Goal: Transaction & Acquisition: Book appointment/travel/reservation

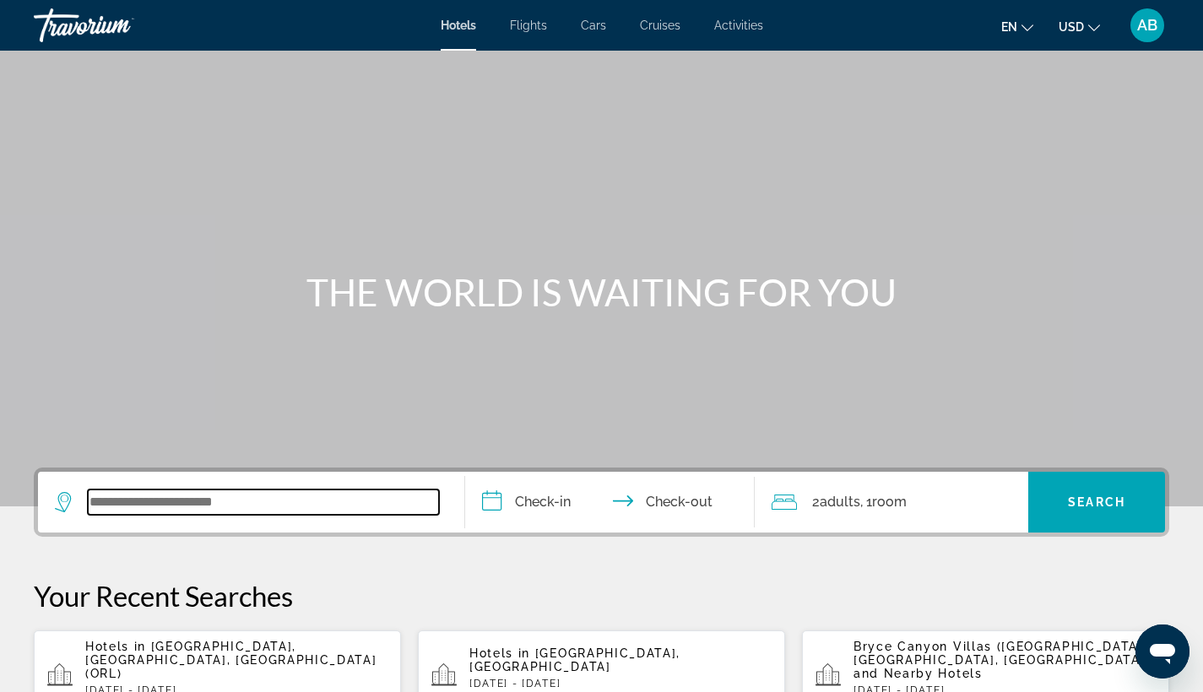
click at [193, 503] on input "Search widget" at bounding box center [263, 502] width 351 height 25
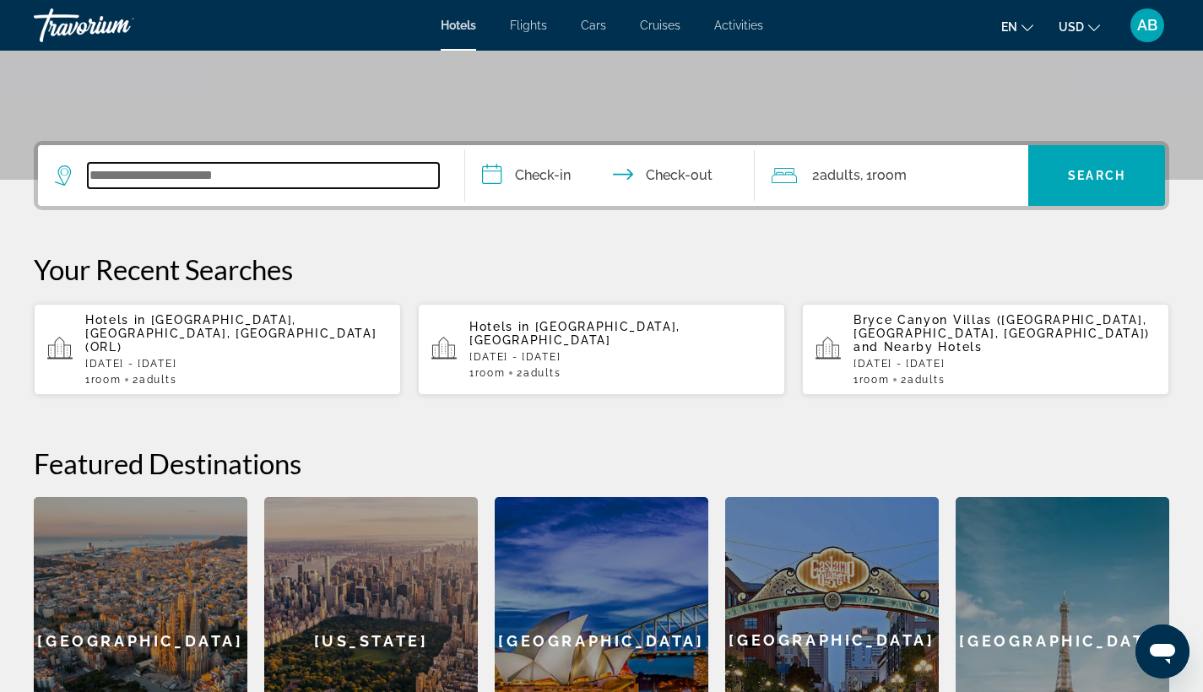
scroll to position [413, 0]
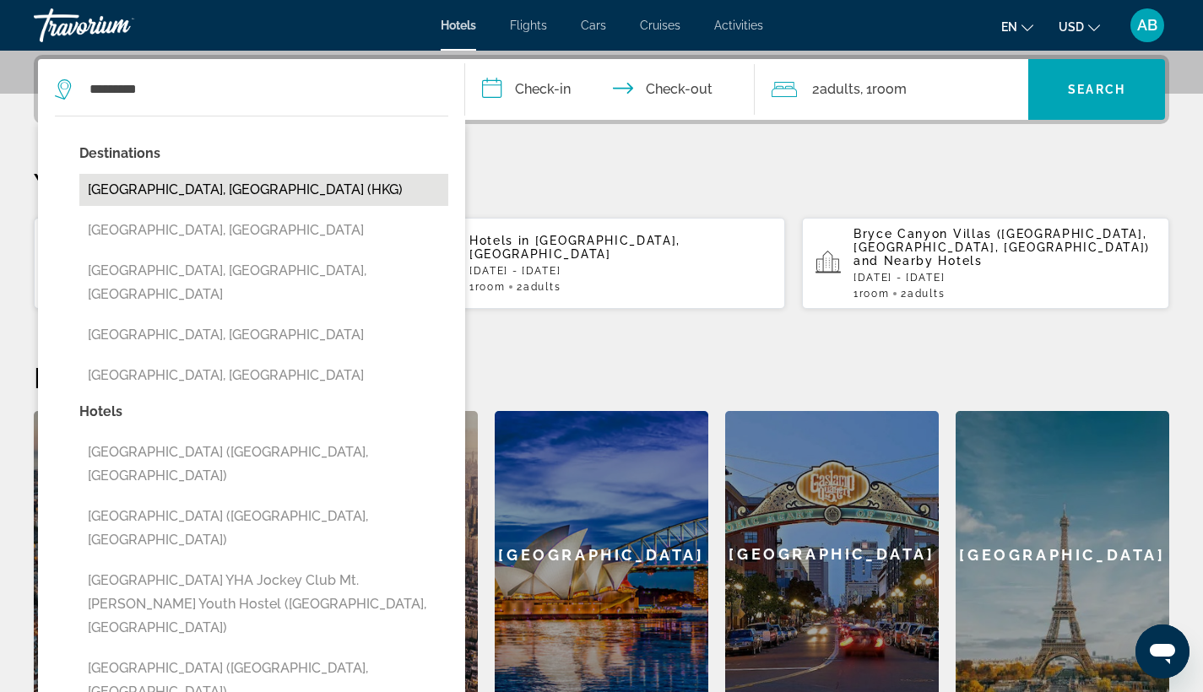
drag, startPoint x: 193, startPoint y: 503, endPoint x: 214, endPoint y: 185, distance: 318.8
click at [214, 185] on button "[GEOGRAPHIC_DATA], [GEOGRAPHIC_DATA] (HKG)" at bounding box center [263, 190] width 369 height 32
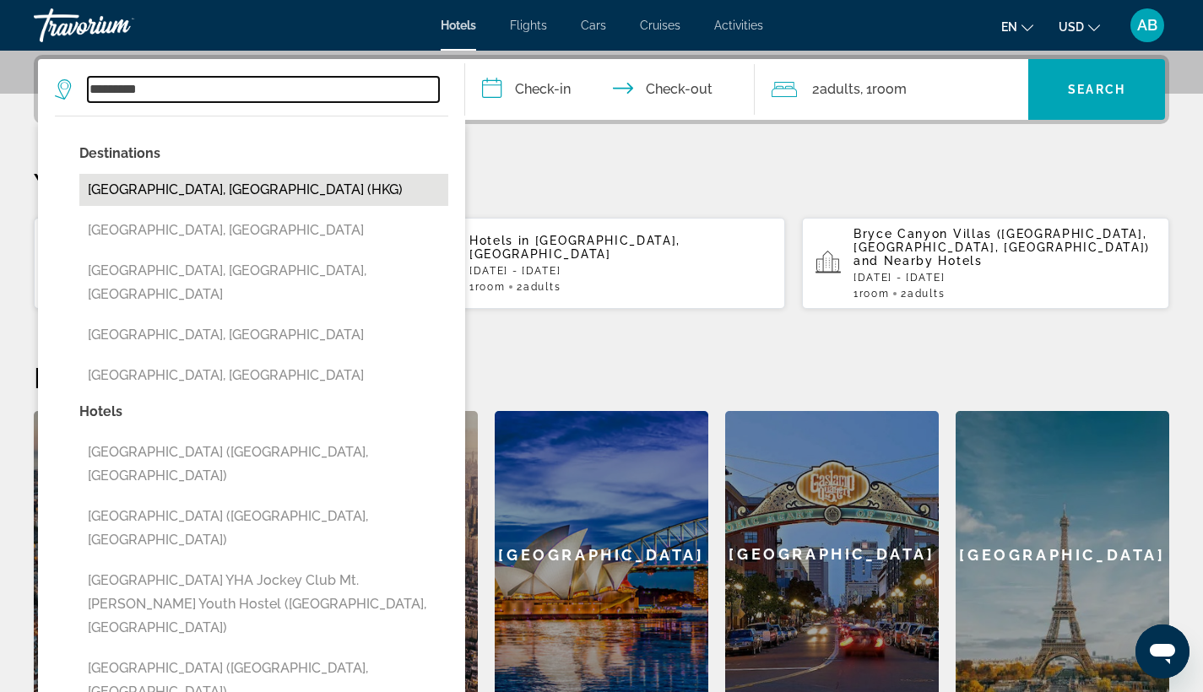
type input "**********"
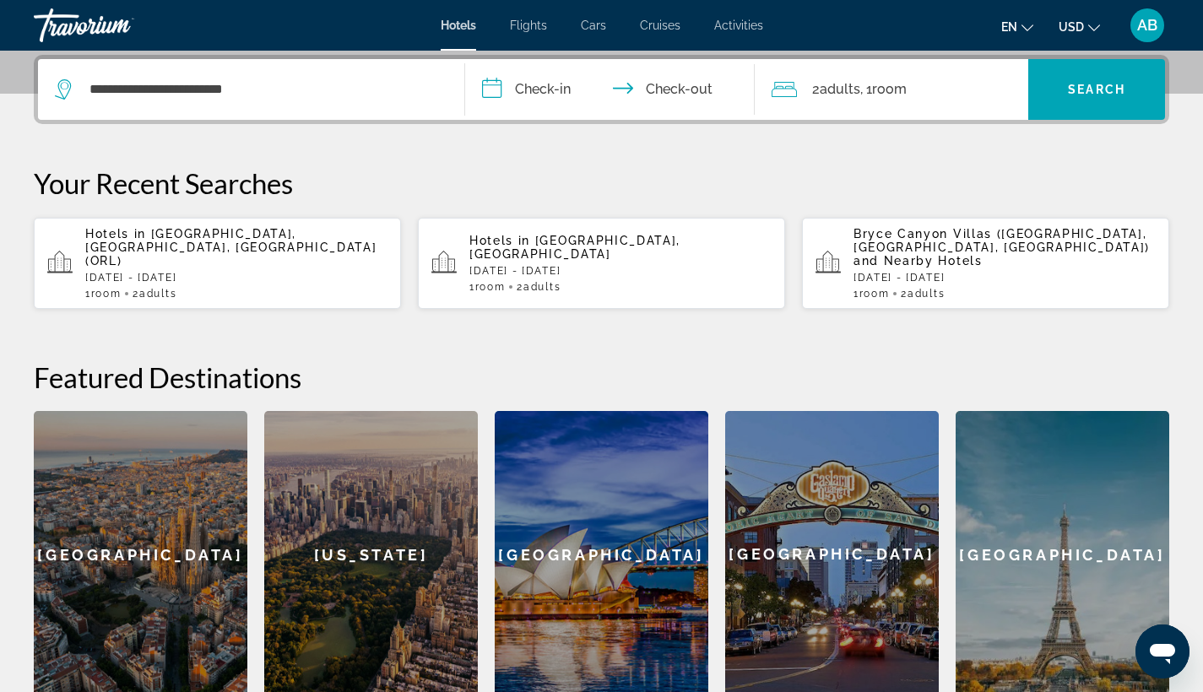
click at [544, 84] on input "**********" at bounding box center [613, 92] width 297 height 66
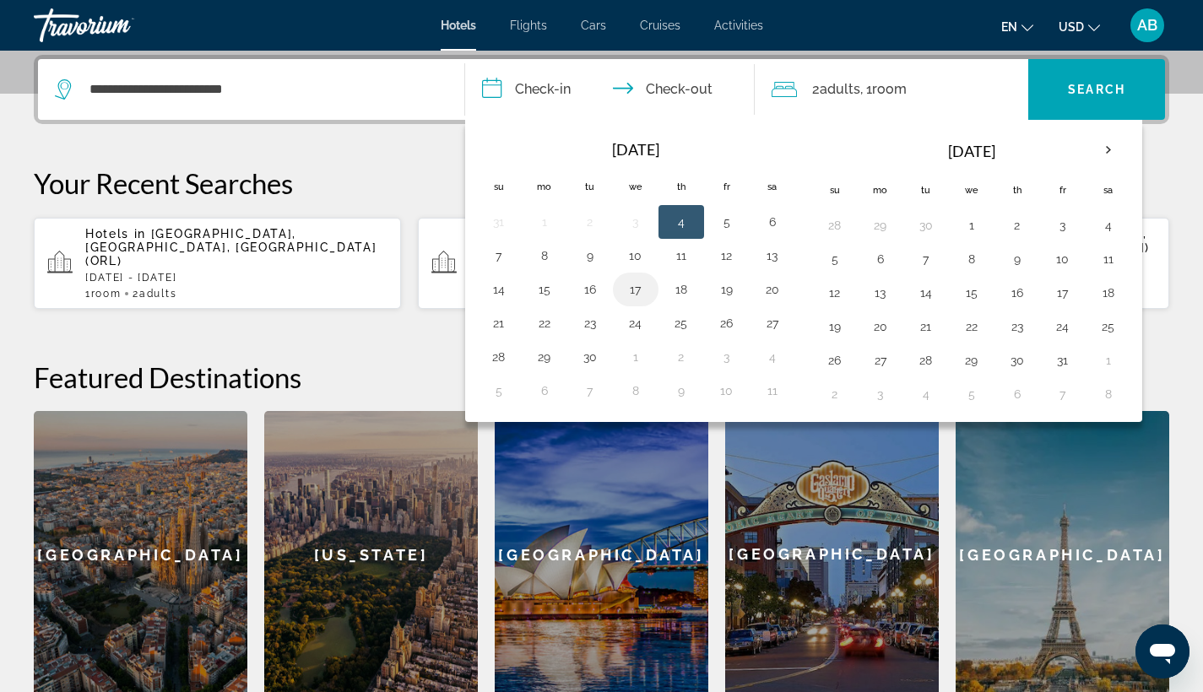
click at [638, 289] on button "17" at bounding box center [635, 290] width 27 height 24
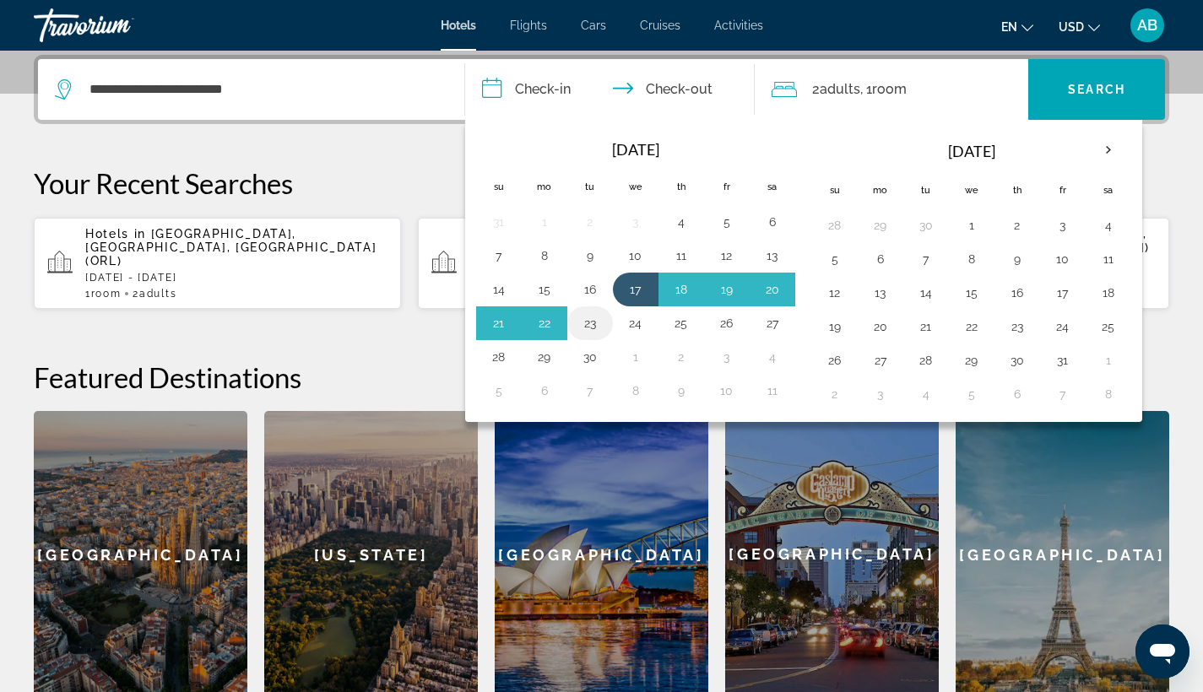
click at [589, 319] on button "23" at bounding box center [589, 323] width 27 height 24
type input "**********"
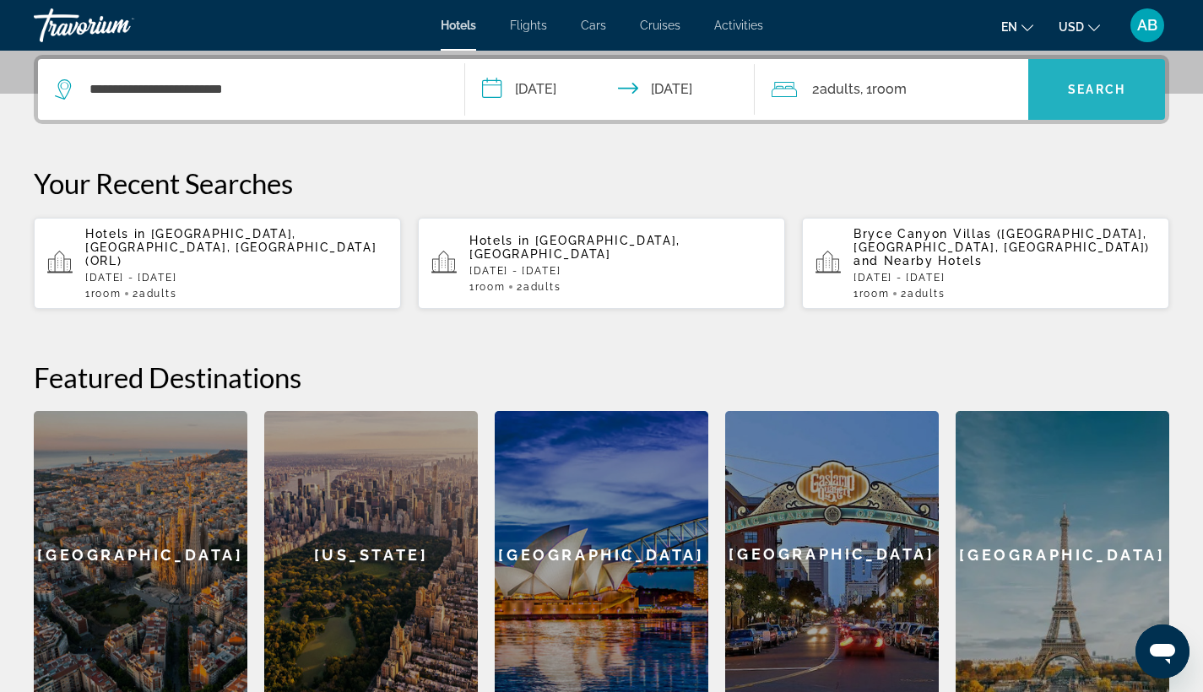
click at [1099, 84] on span "Search" at bounding box center [1096, 90] width 57 height 14
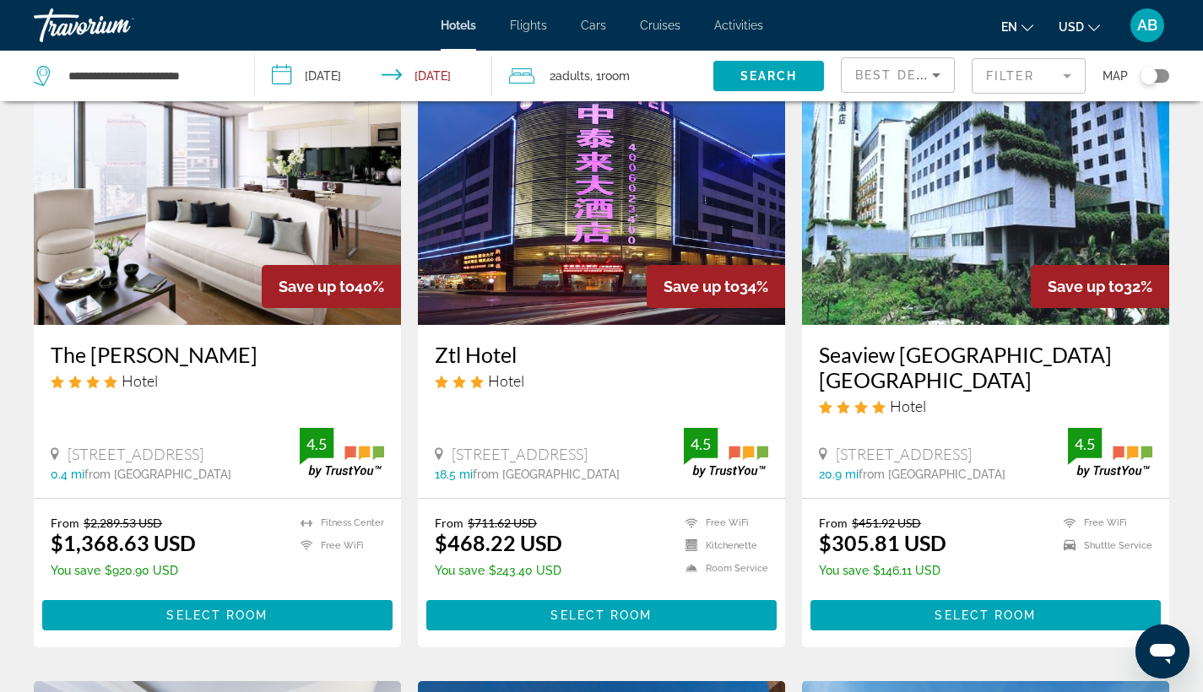
scroll to position [708, 0]
click at [223, 622] on span "Select Room" at bounding box center [216, 616] width 101 height 14
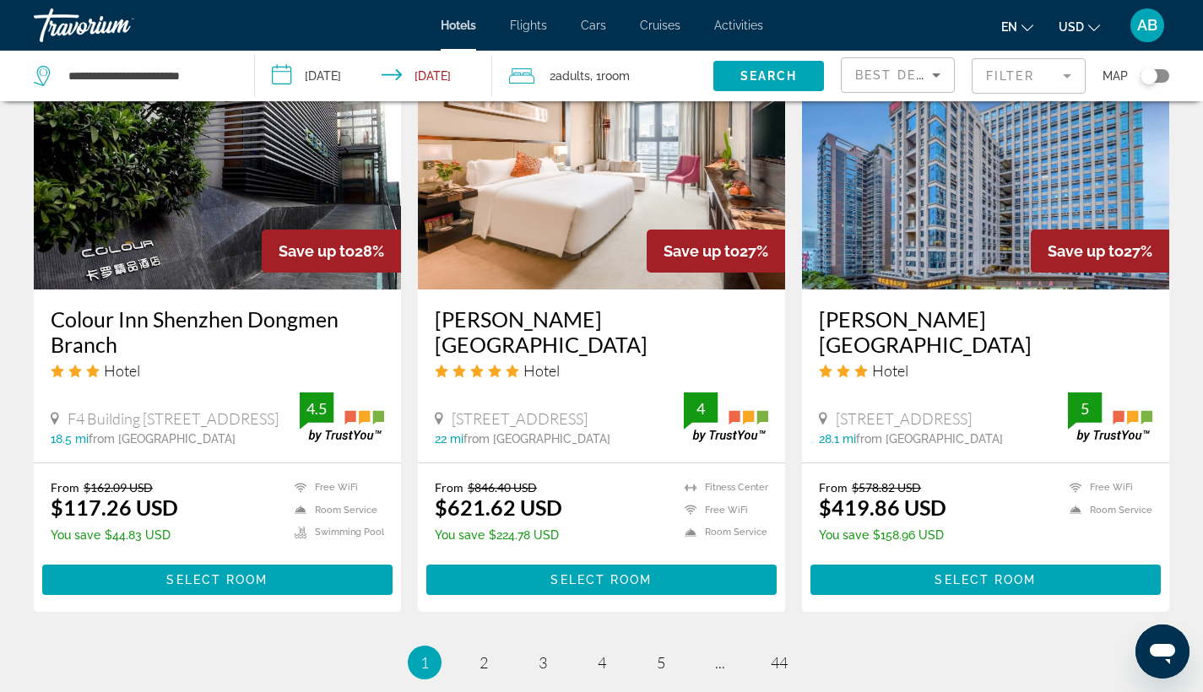
scroll to position [2005, 0]
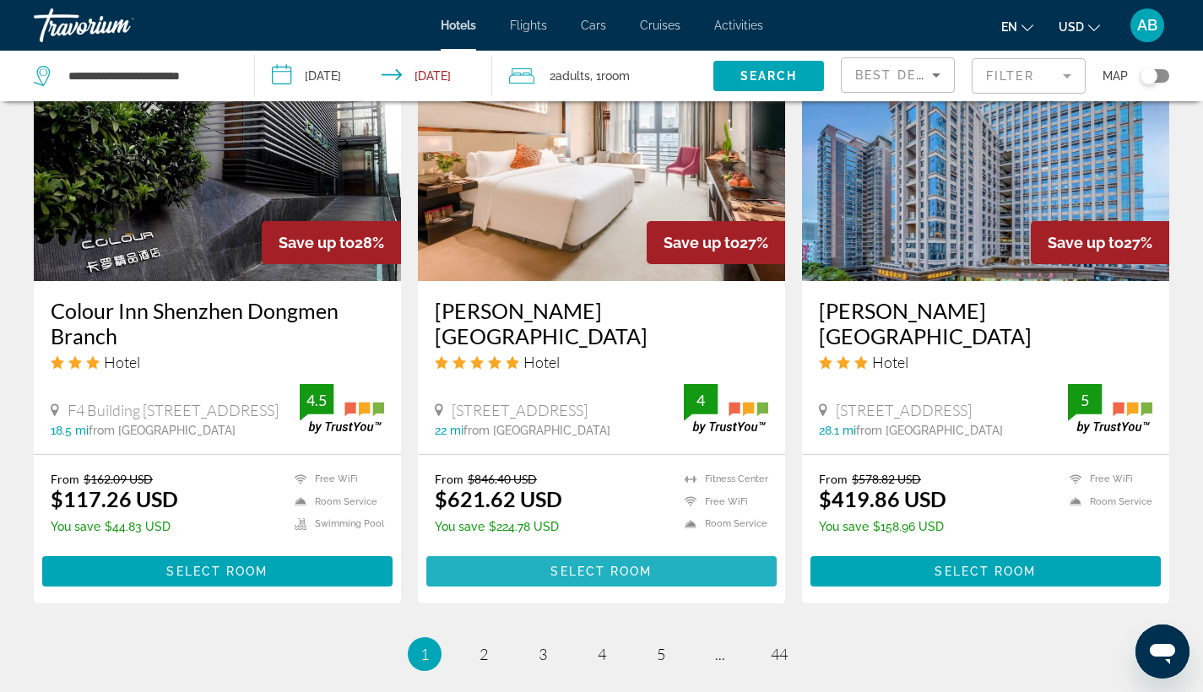
click at [575, 567] on span "Select Room" at bounding box center [600, 572] width 101 height 14
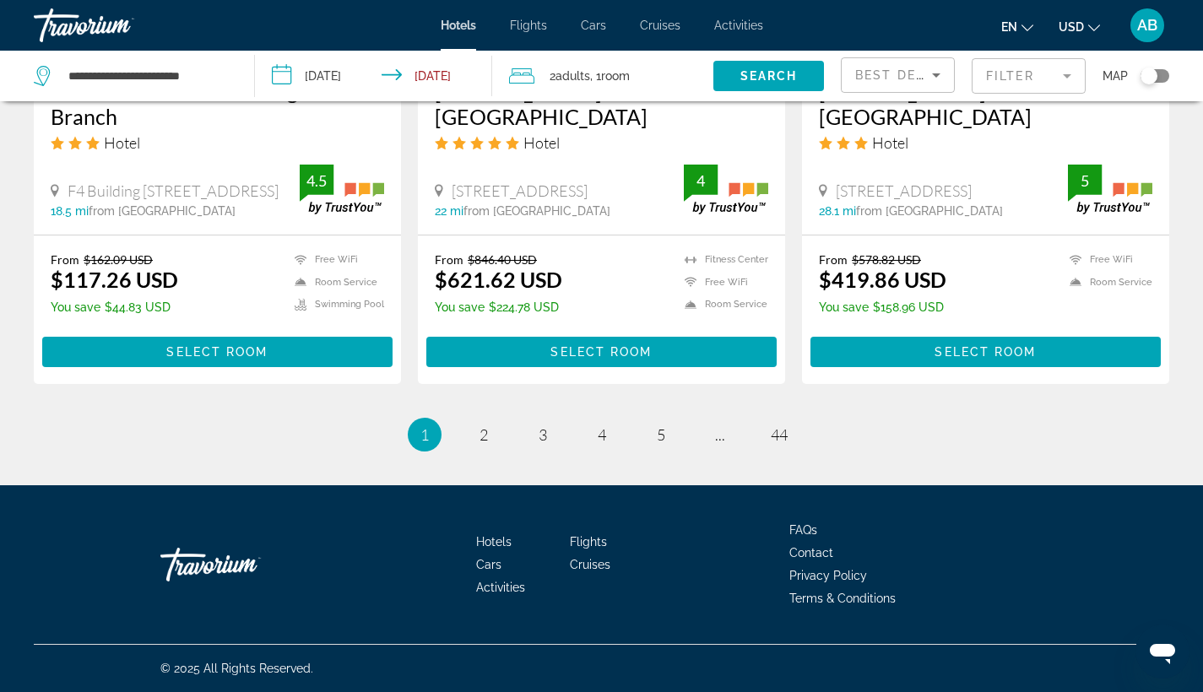
scroll to position [2227, 0]
click at [477, 435] on link "page 2" at bounding box center [483, 435] width 30 height 30
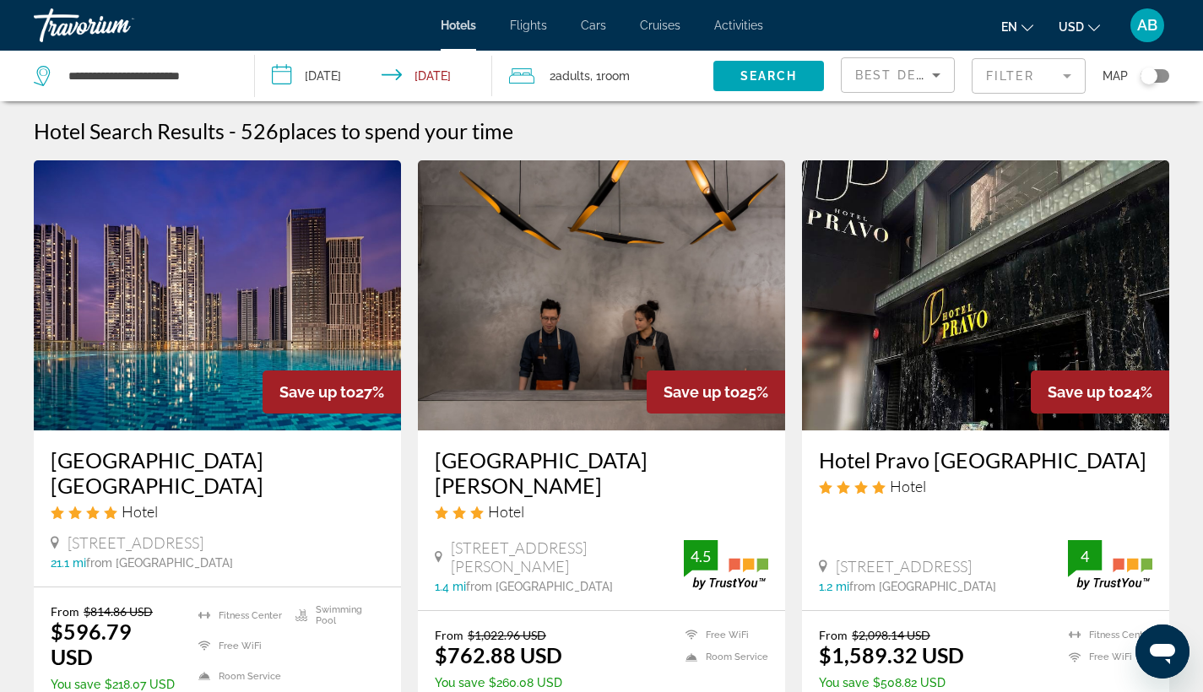
click at [1063, 76] on mat-form-field "Filter" at bounding box center [1028, 75] width 114 height 35
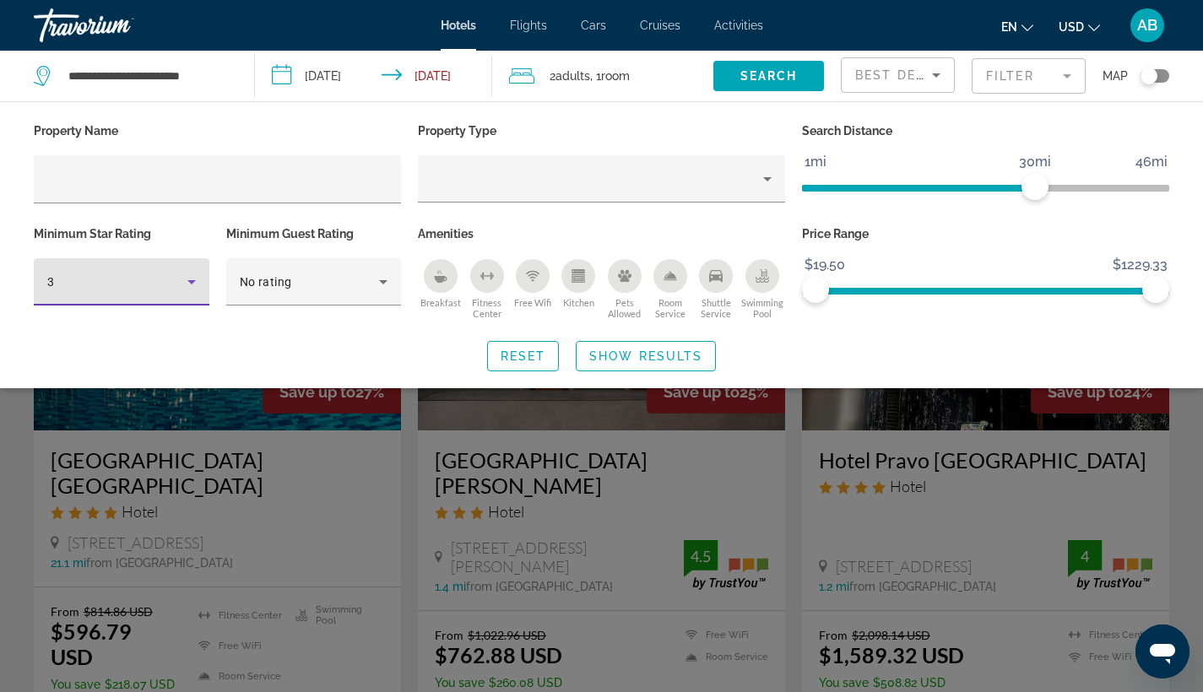
click at [192, 283] on icon "Hotel Filters" at bounding box center [191, 282] width 8 height 4
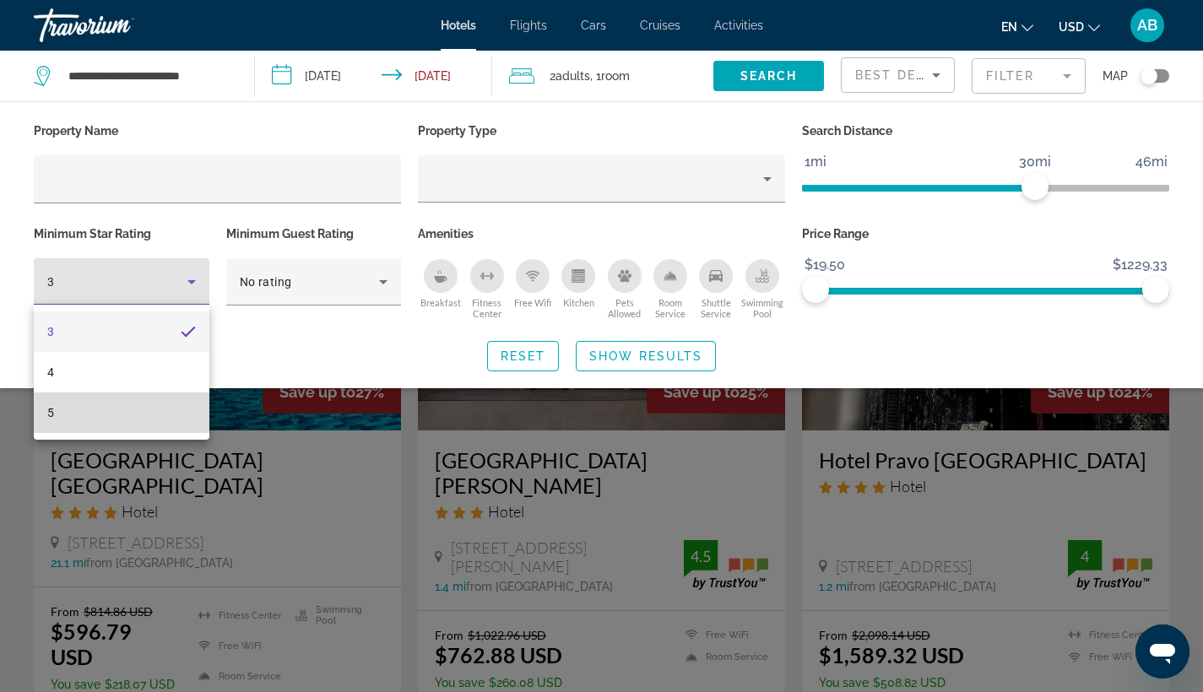
click at [155, 414] on mat-option "5" at bounding box center [122, 412] width 176 height 41
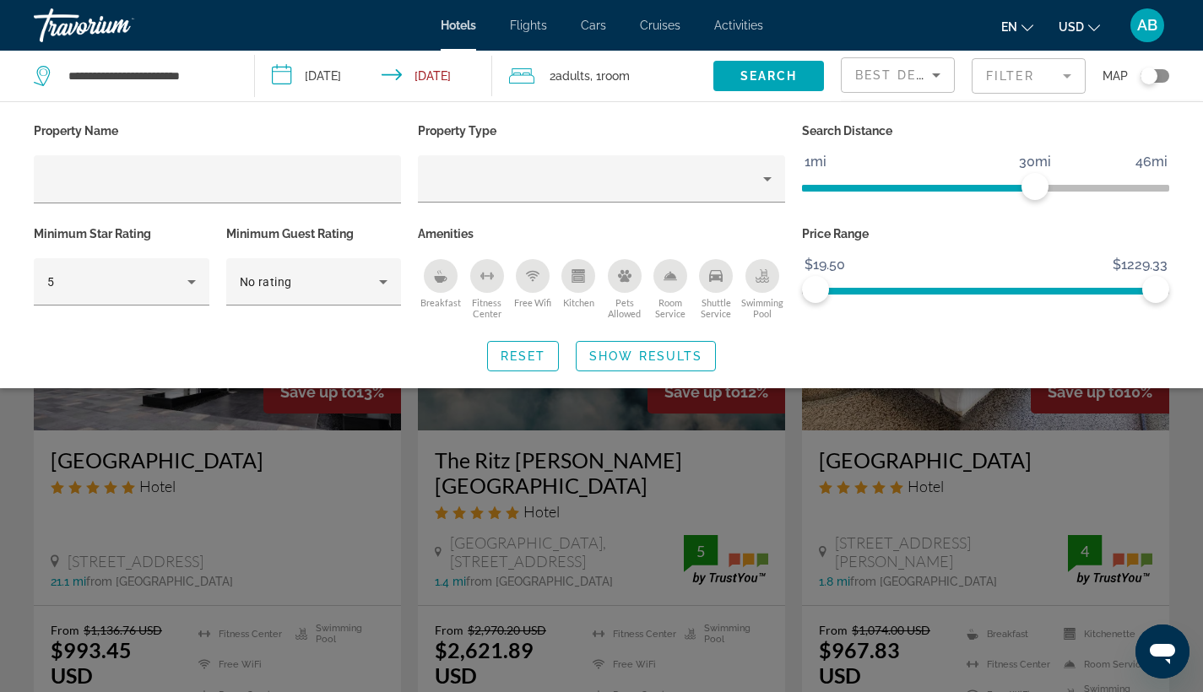
click at [715, 279] on icon "Shuttle Service" at bounding box center [716, 276] width 14 height 12
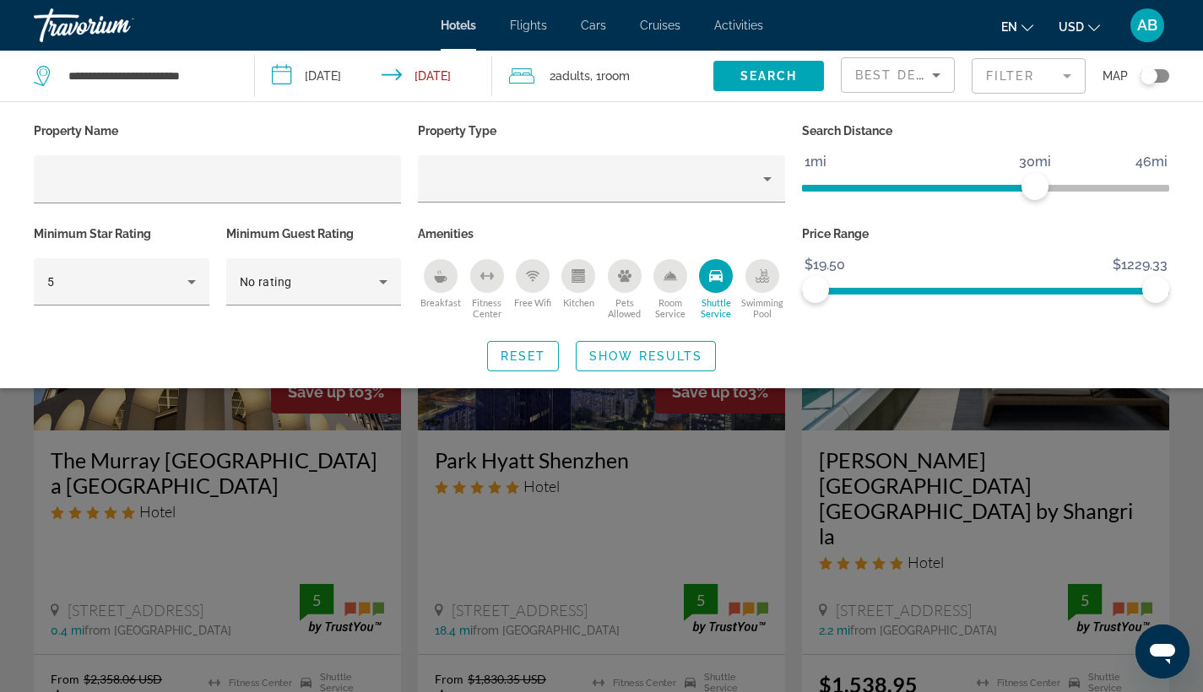
click at [531, 279] on icon "Free Wifi" at bounding box center [533, 276] width 14 height 14
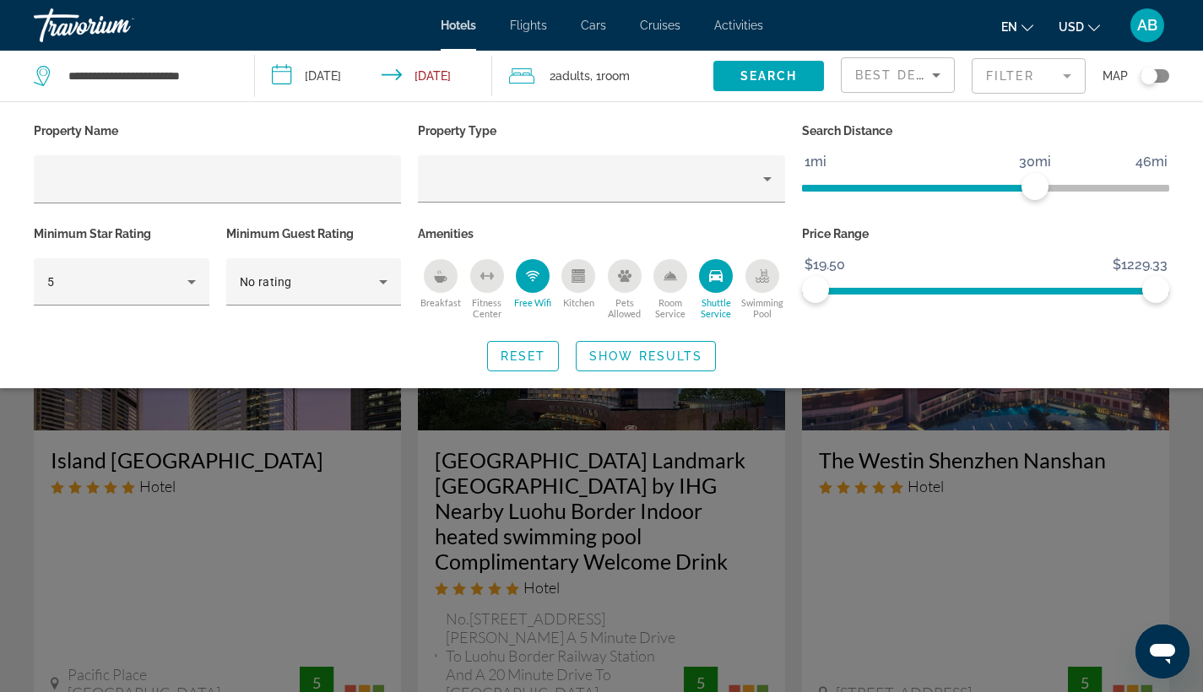
click at [664, 306] on span "Room Service" at bounding box center [670, 308] width 46 height 22
click at [668, 354] on span "Show Results" at bounding box center [645, 356] width 113 height 14
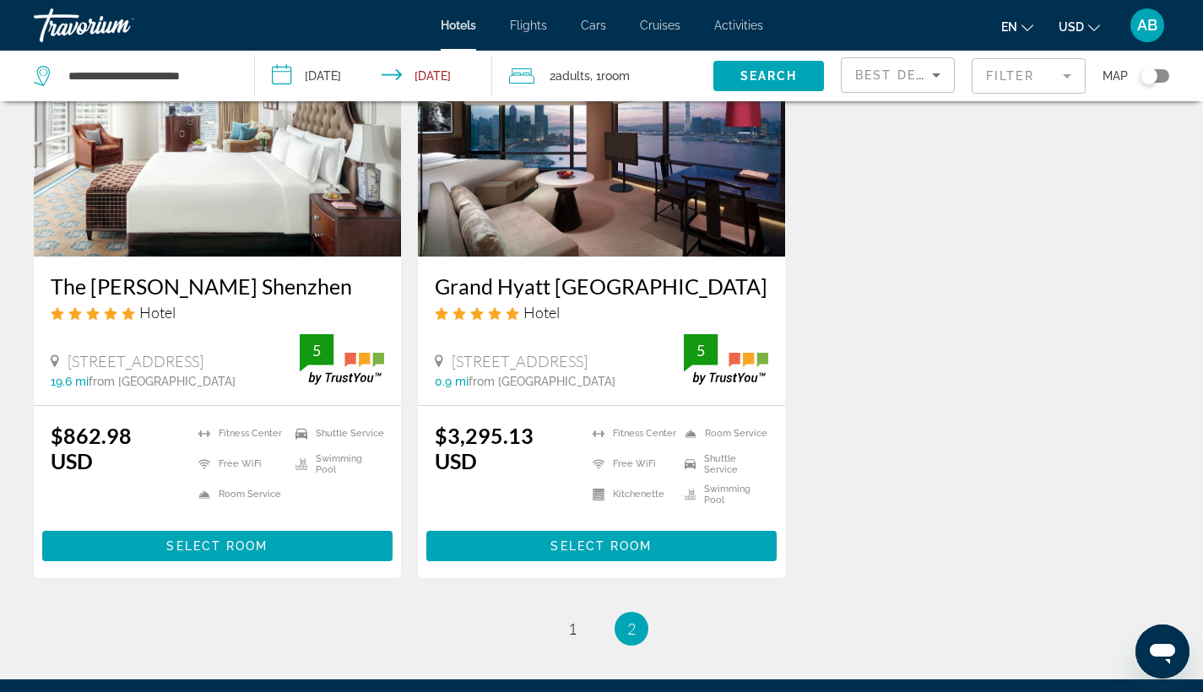
scroll to position [1606, 0]
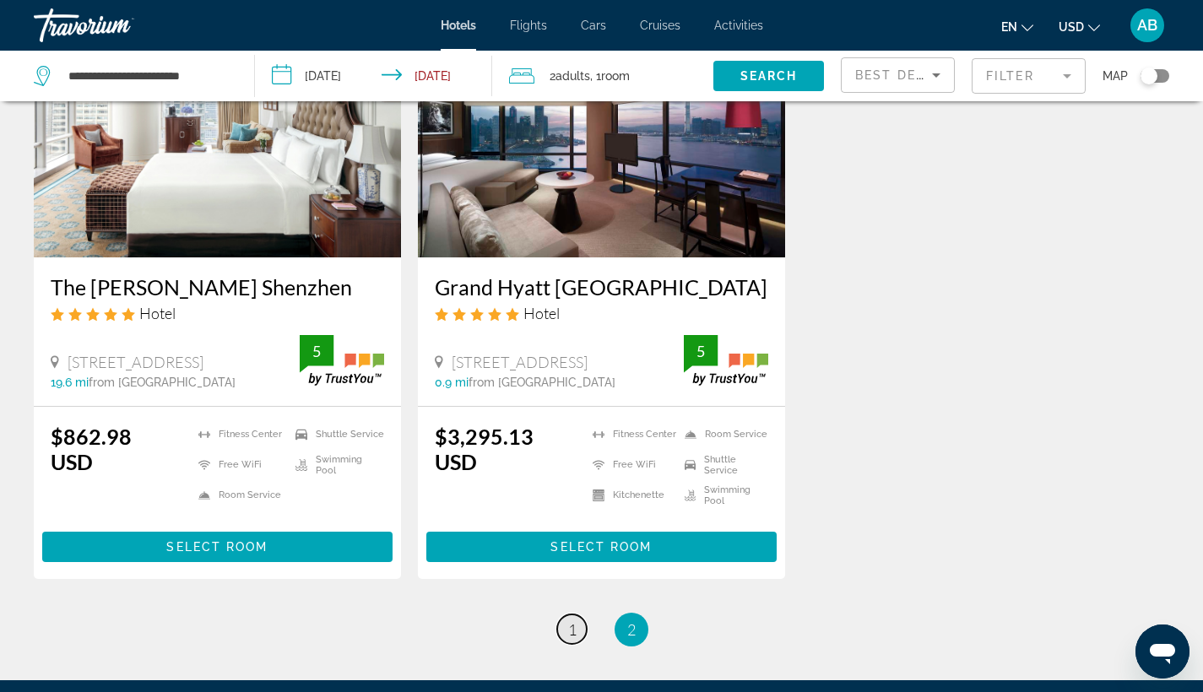
click at [573, 620] on span "1" at bounding box center [572, 629] width 8 height 19
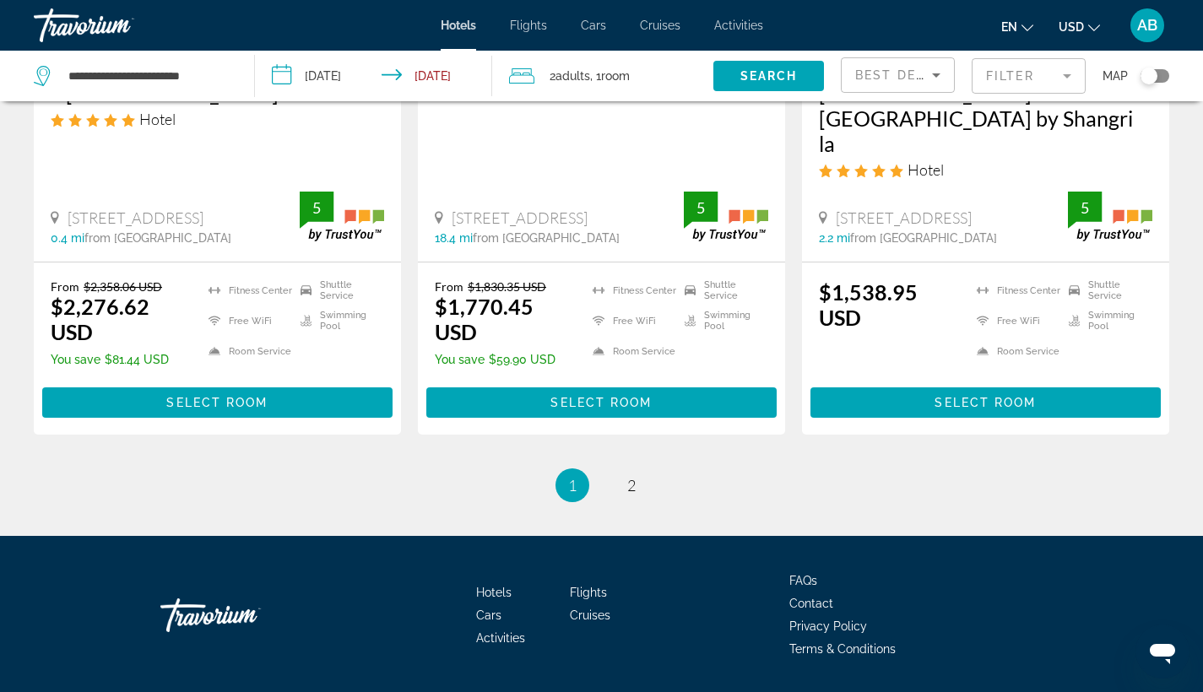
scroll to position [2296, 0]
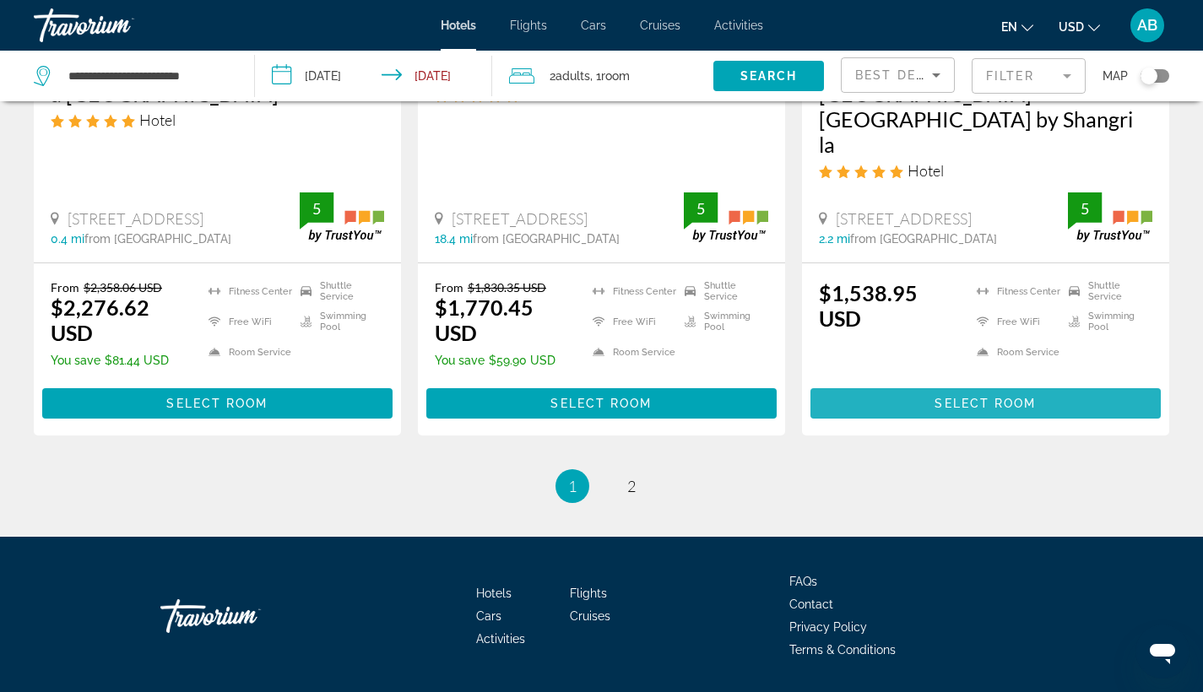
click at [923, 383] on span "Main content" at bounding box center [985, 403] width 350 height 41
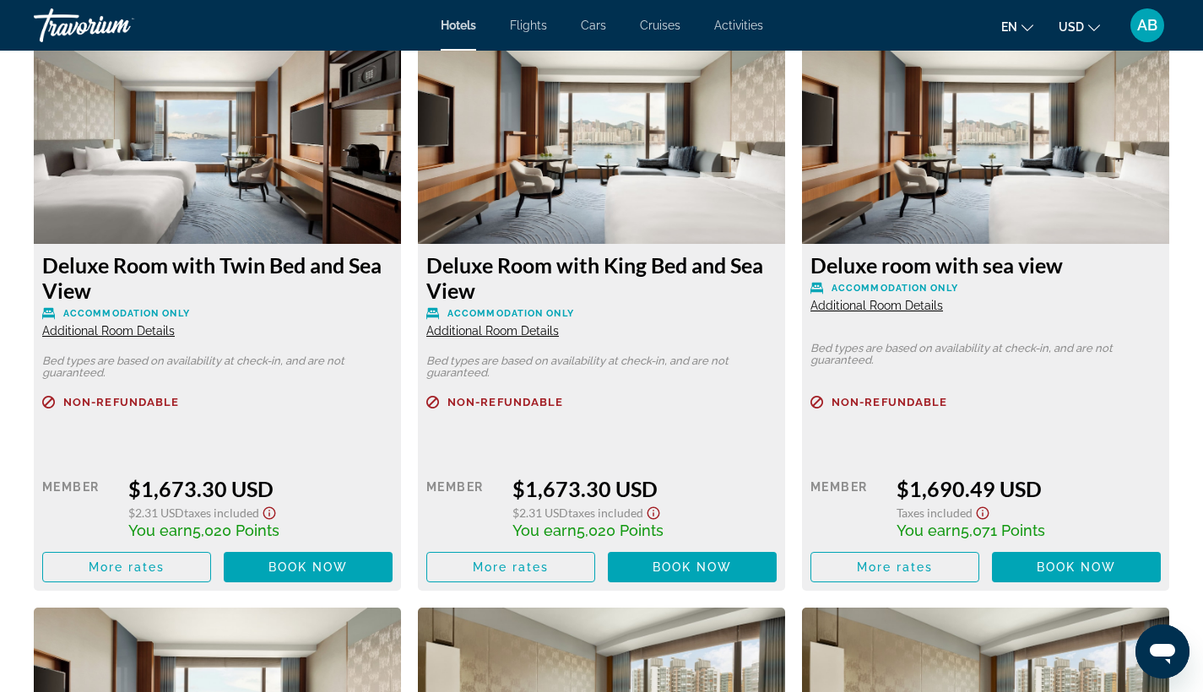
scroll to position [2930, 0]
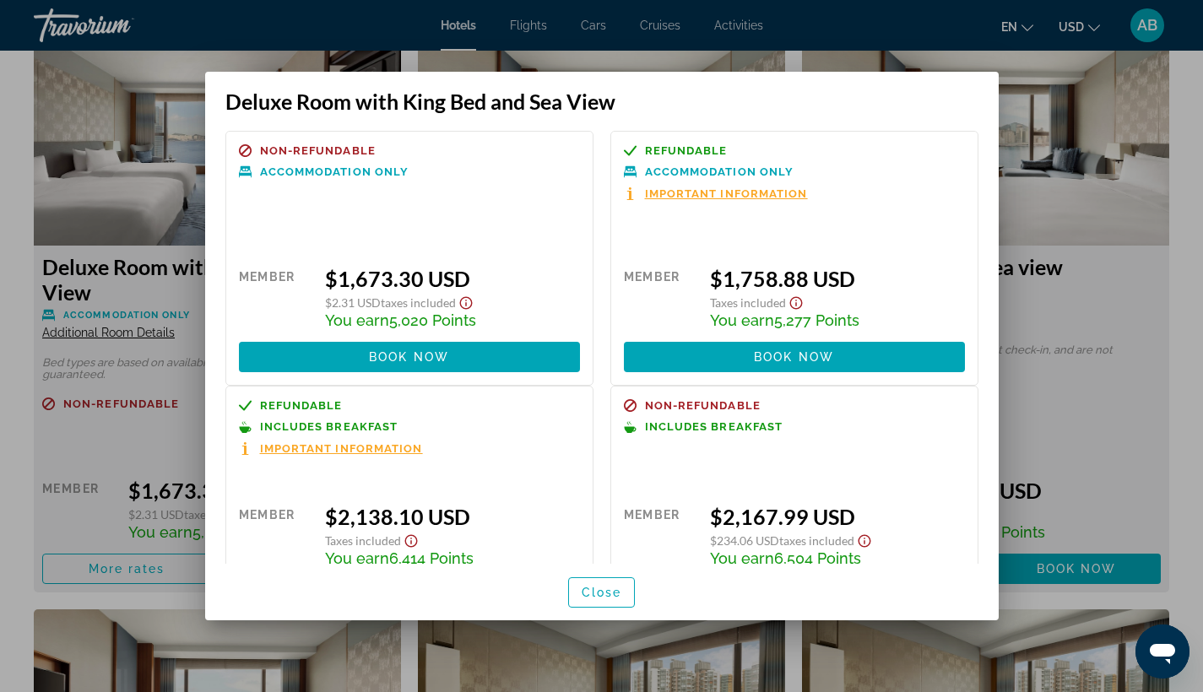
click at [1072, 110] on div at bounding box center [601, 346] width 1203 height 692
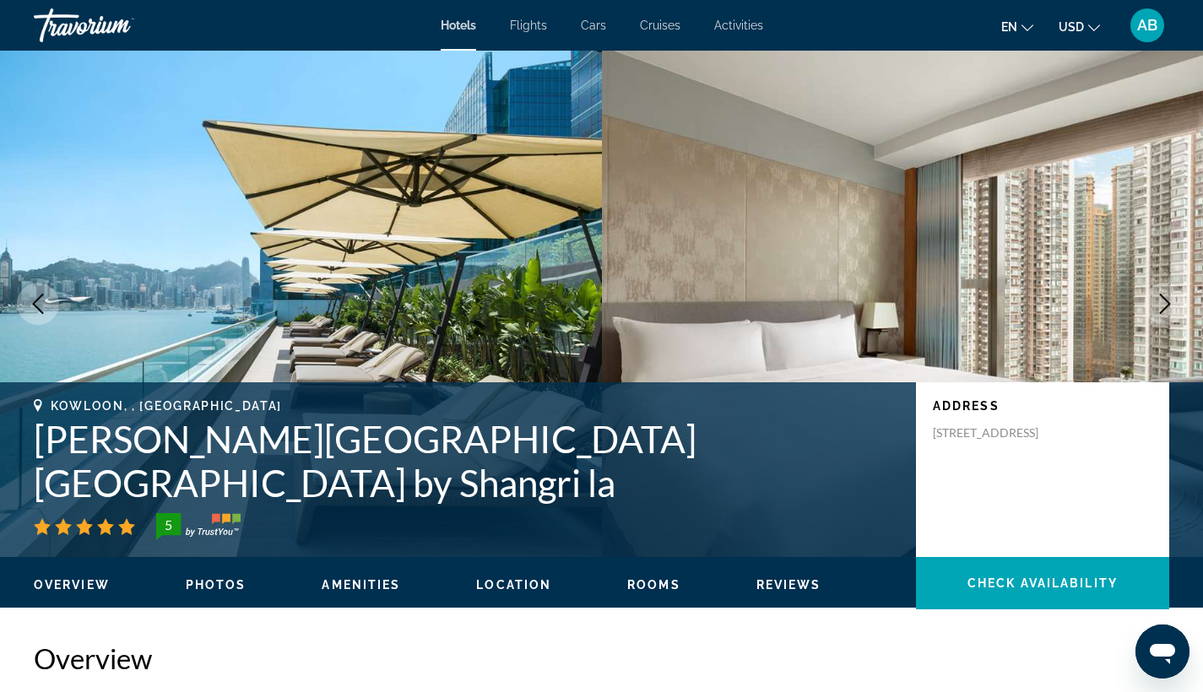
scroll to position [2930, 0]
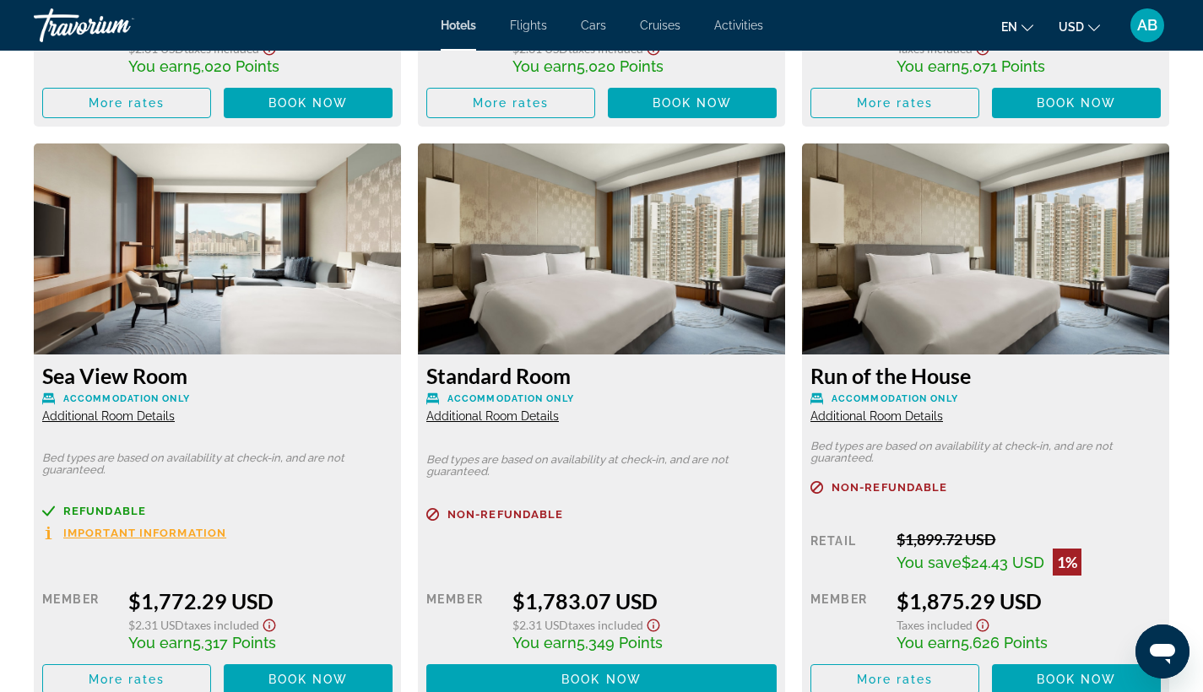
scroll to position [3144, 0]
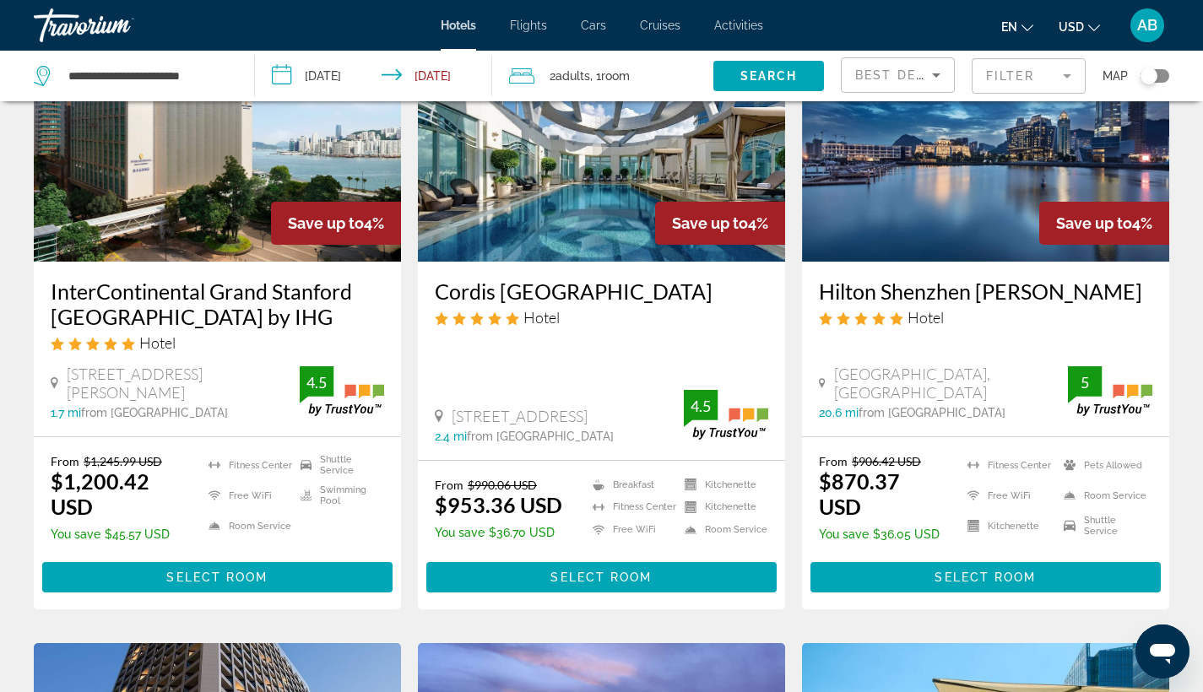
scroll to position [1449, 0]
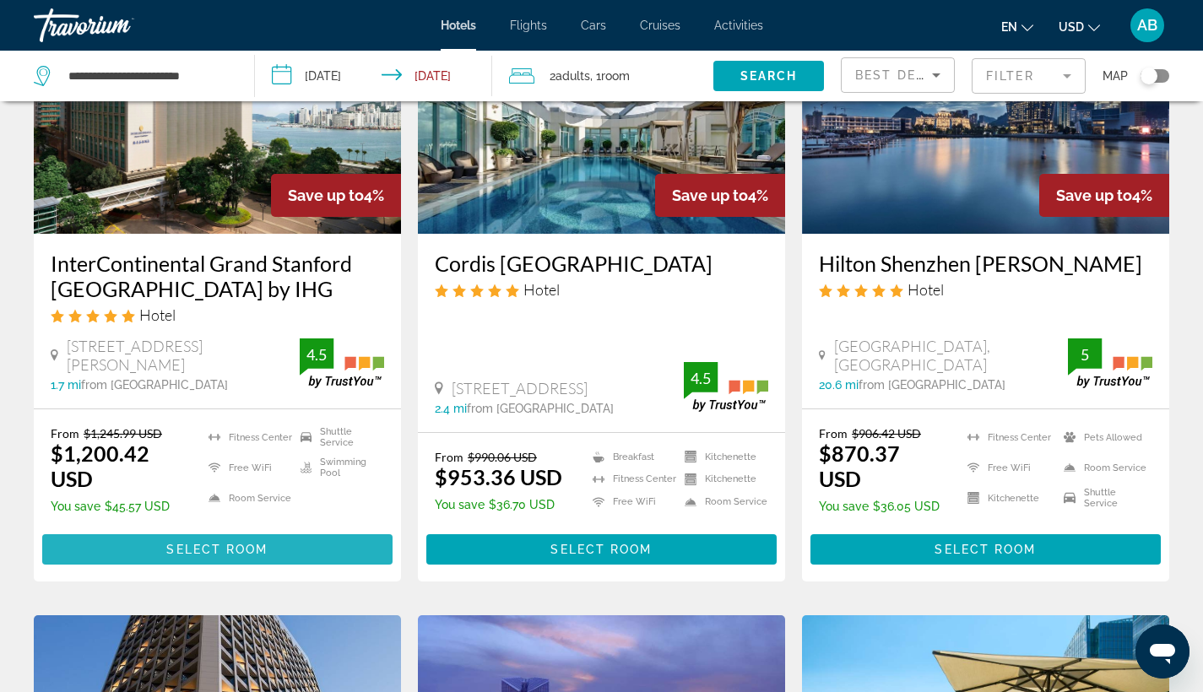
click at [218, 549] on span "Select Room" at bounding box center [216, 550] width 101 height 14
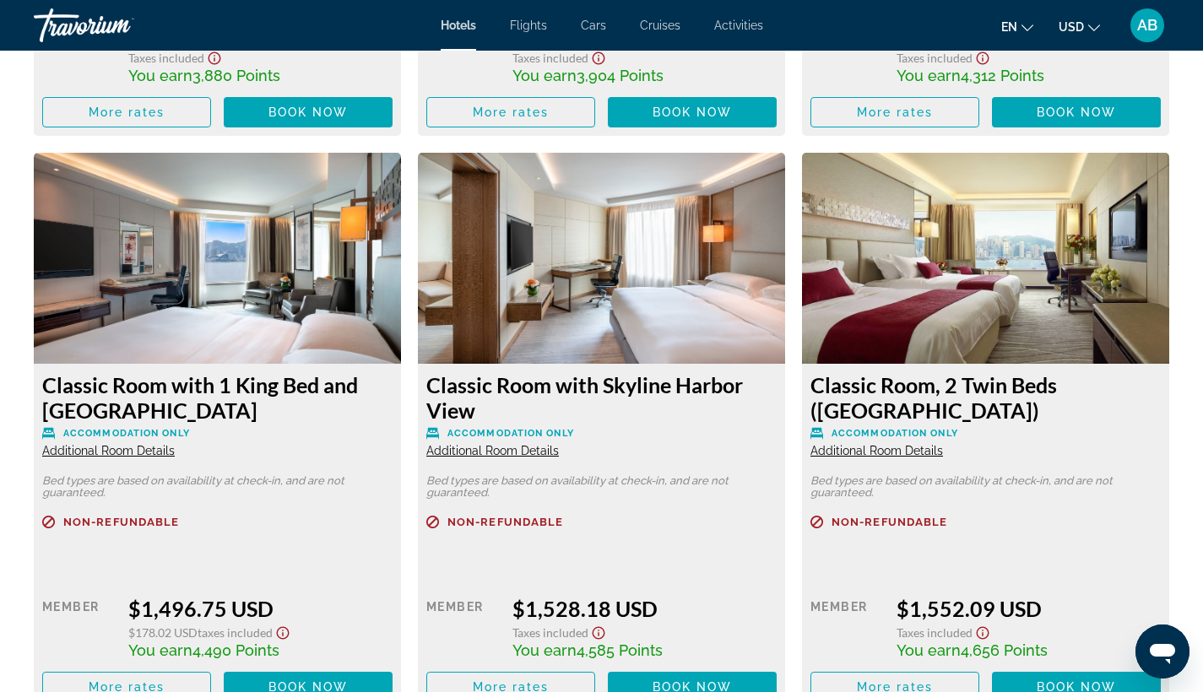
scroll to position [2354, 0]
